Goal: Task Accomplishment & Management: Manage account settings

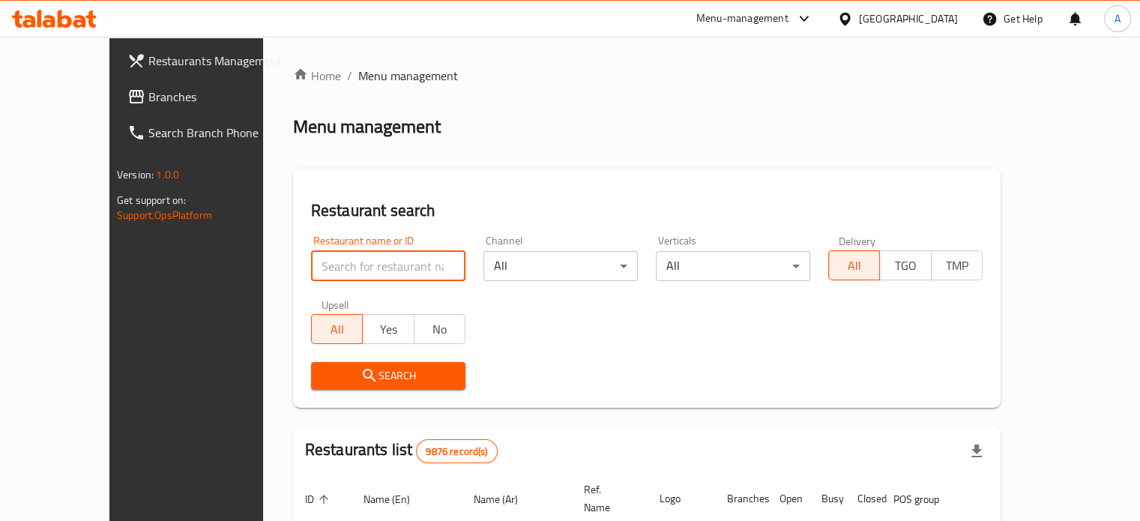
click at [346, 272] on input "search" at bounding box center [388, 266] width 154 height 30
type input "mucho"
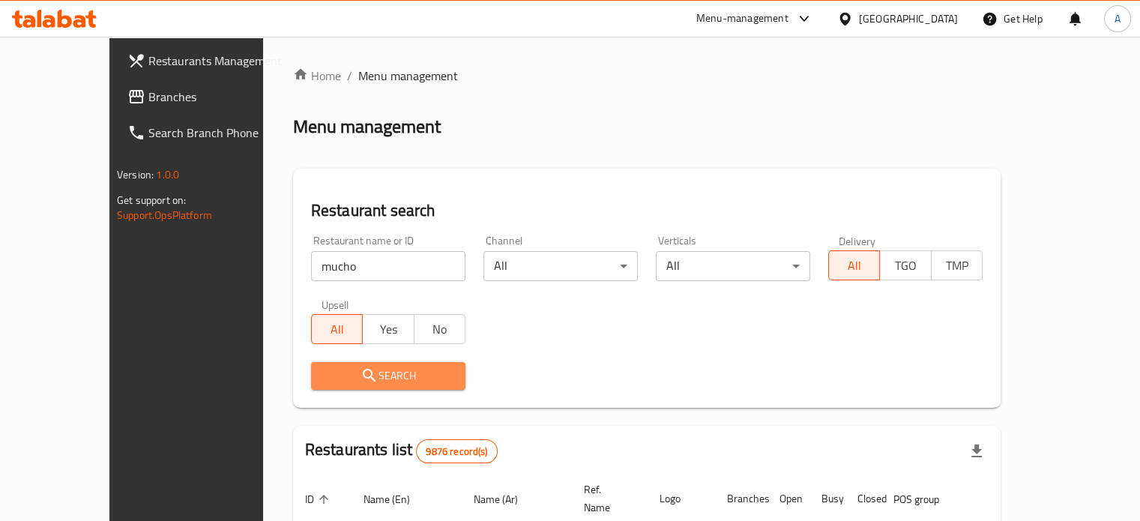
click at [360, 381] on span "Search" at bounding box center [388, 376] width 130 height 19
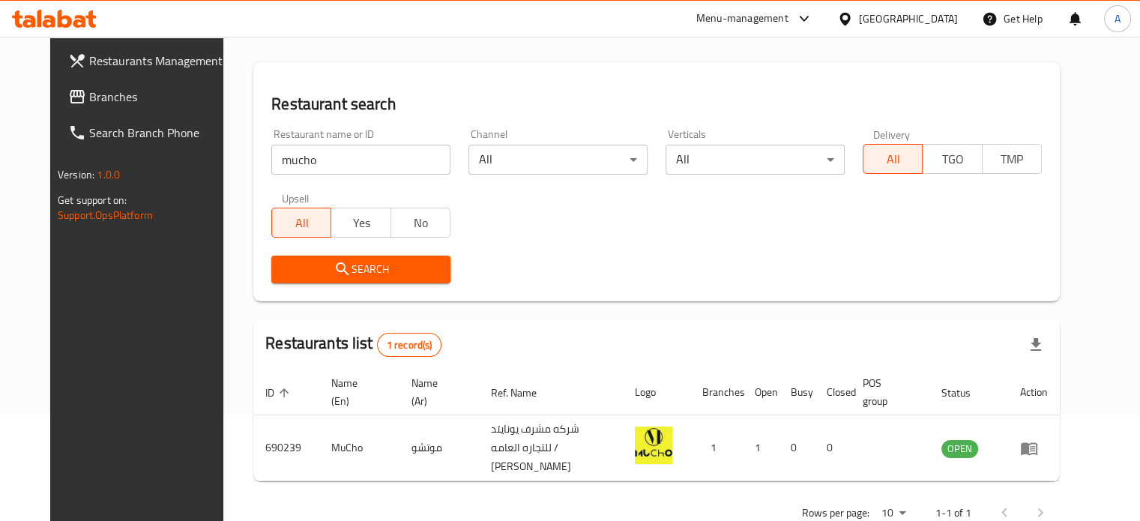
scroll to position [135, 0]
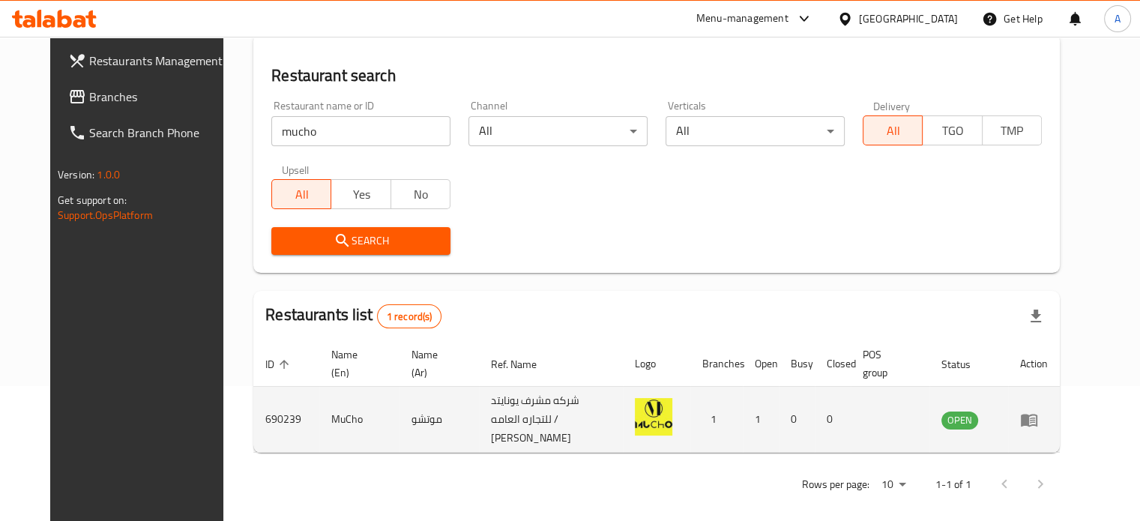
click at [1035, 418] on icon "enhanced table" at bounding box center [1032, 421] width 5 height 6
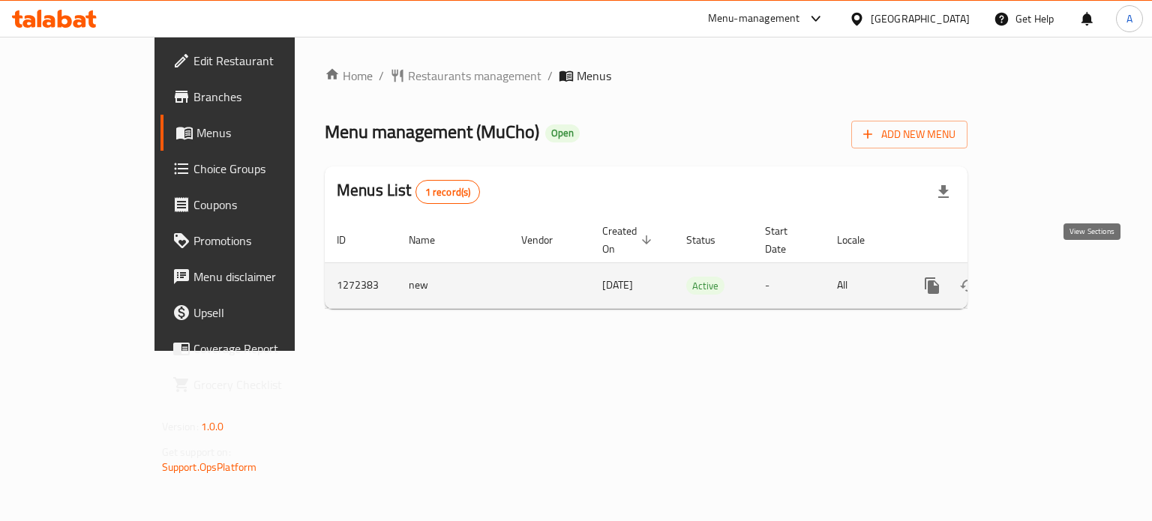
click at [1049, 277] on icon "enhanced table" at bounding box center [1040, 286] width 18 height 18
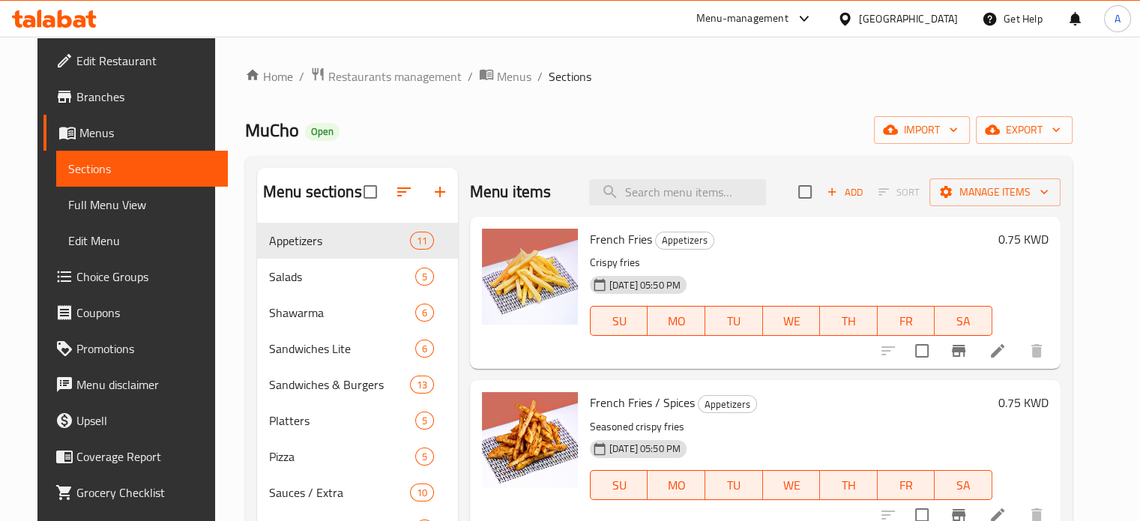
click at [83, 57] on span "Edit Restaurant" at bounding box center [145, 61] width 139 height 18
